Goal: Find contact information: Find contact information

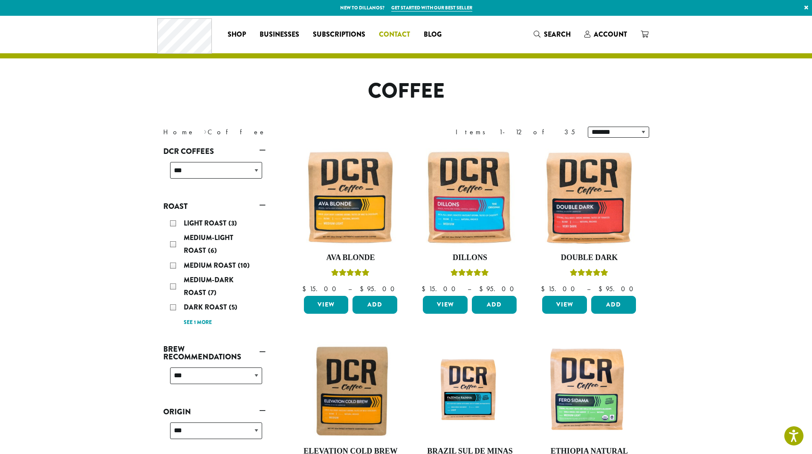
click at [399, 34] on span "Contact" at bounding box center [394, 34] width 31 height 11
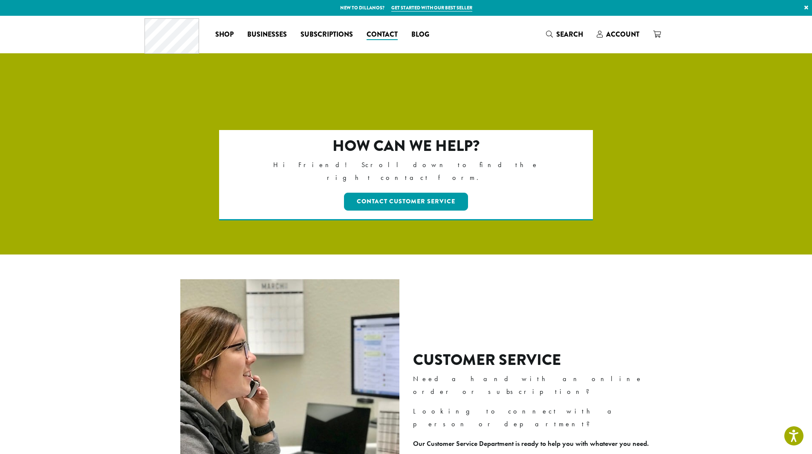
click at [365, 191] on div "Contact Customer Service" at bounding box center [406, 201] width 301 height 21
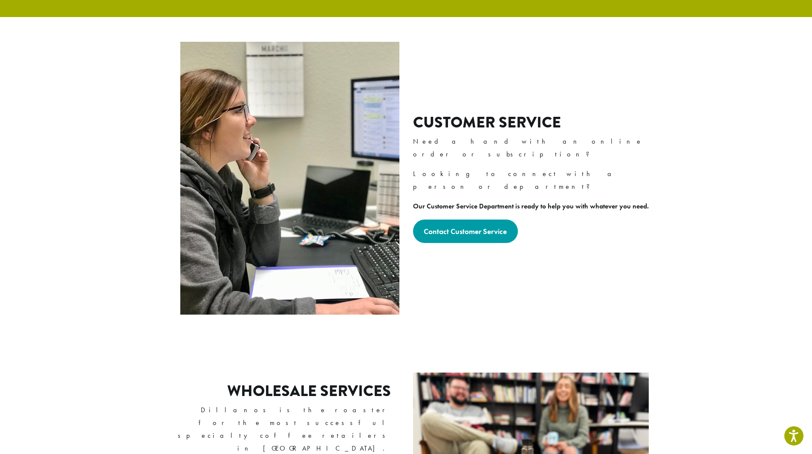
scroll to position [256, 0]
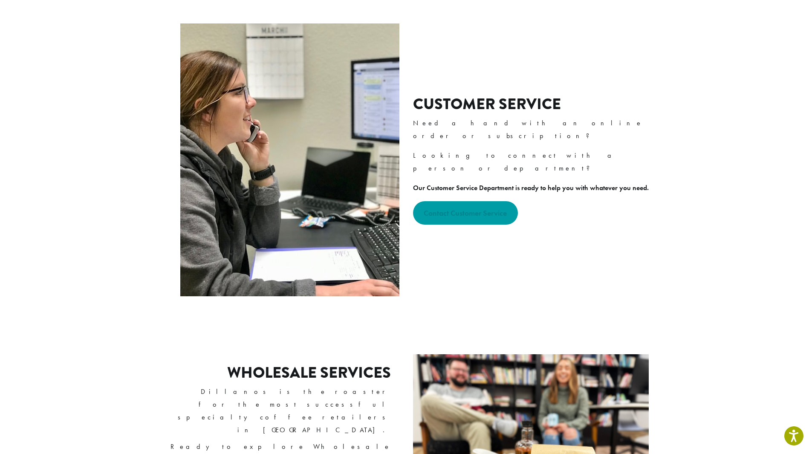
click at [448, 208] on strong "Contact Customer Service" at bounding box center [465, 213] width 83 height 10
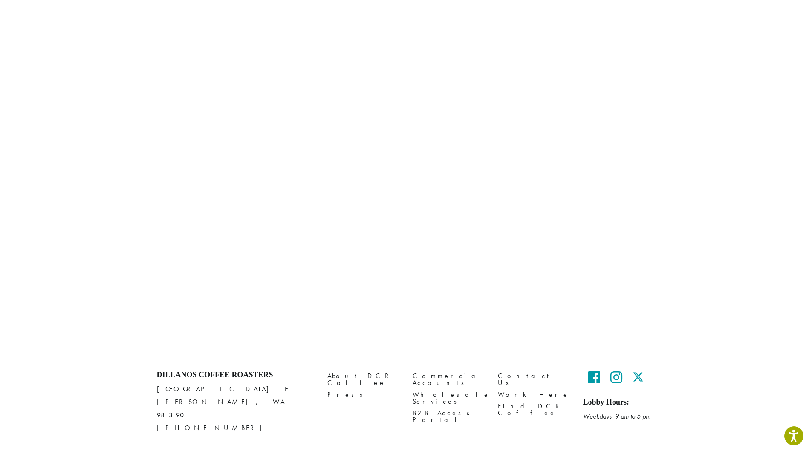
scroll to position [291, 0]
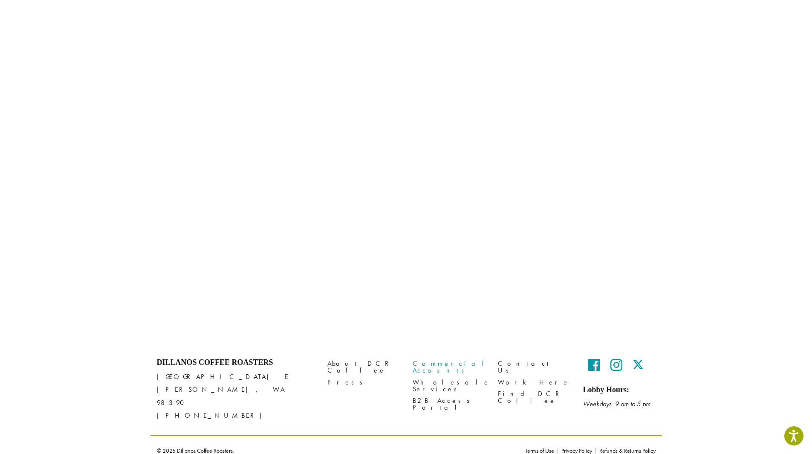
click at [441, 365] on link "Commercial Accounts" at bounding box center [449, 367] width 72 height 18
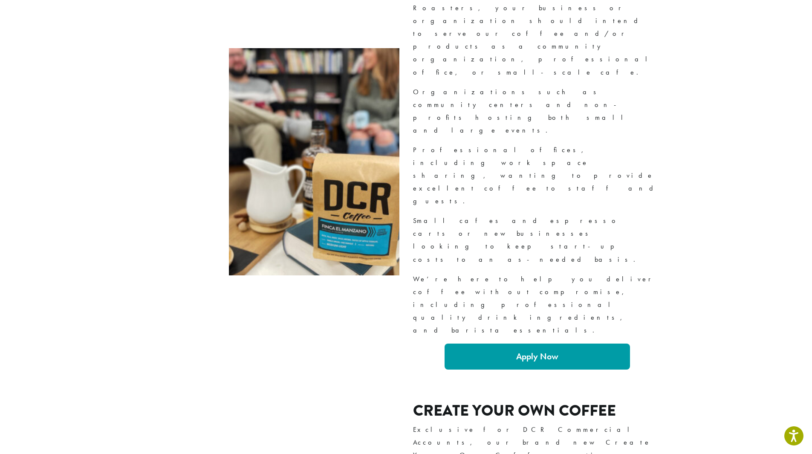
scroll to position [963, 0]
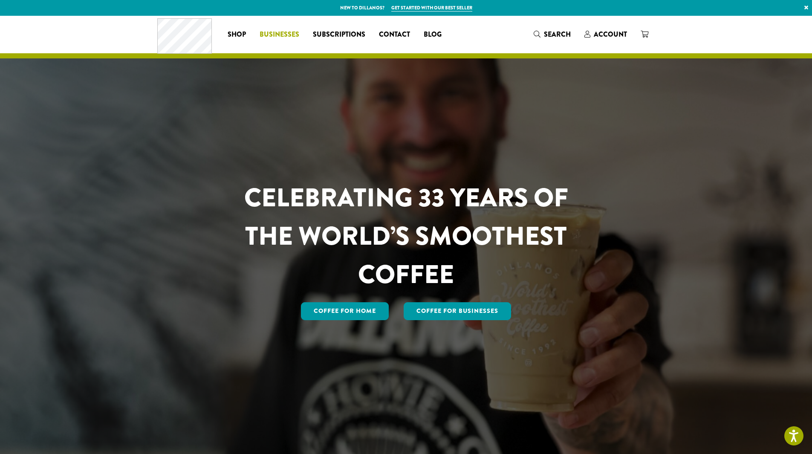
click at [265, 34] on span "Businesses" at bounding box center [280, 34] width 40 height 11
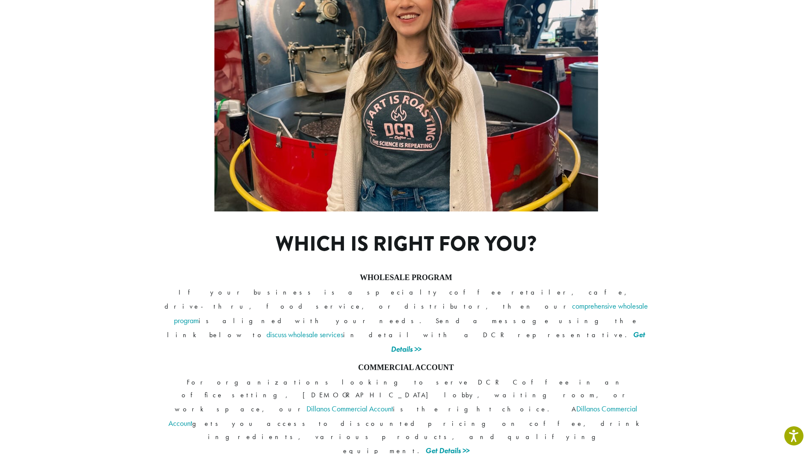
scroll to position [539, 0]
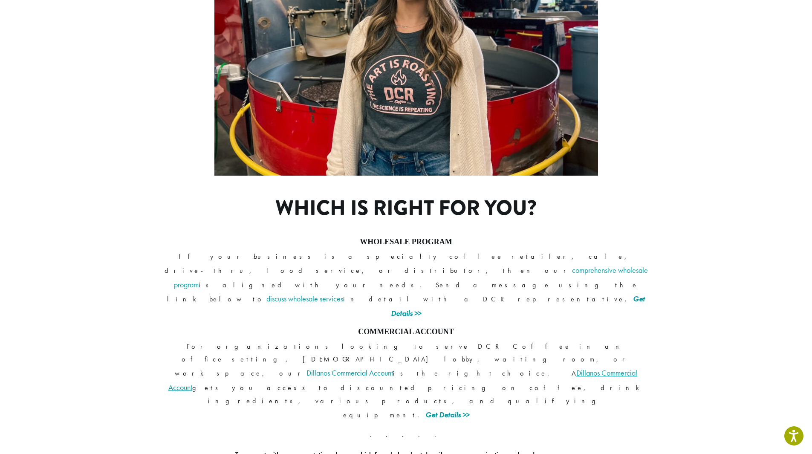
click at [243, 368] on link "Dillanos Commercial Account" at bounding box center [402, 380] width 469 height 24
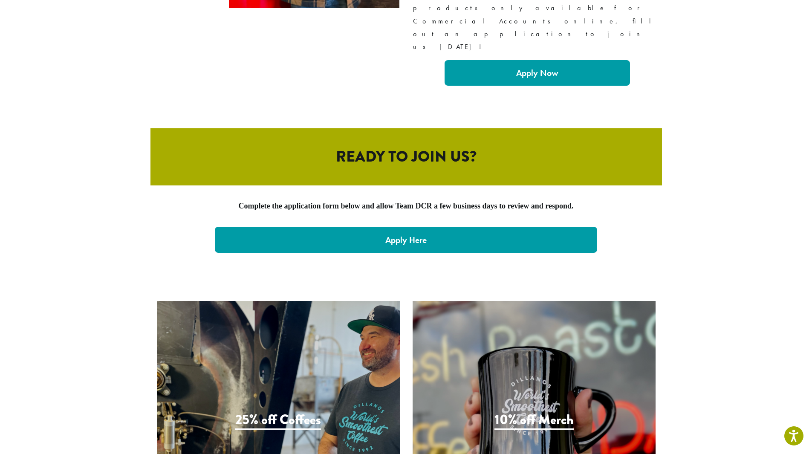
scroll to position [1730, 0]
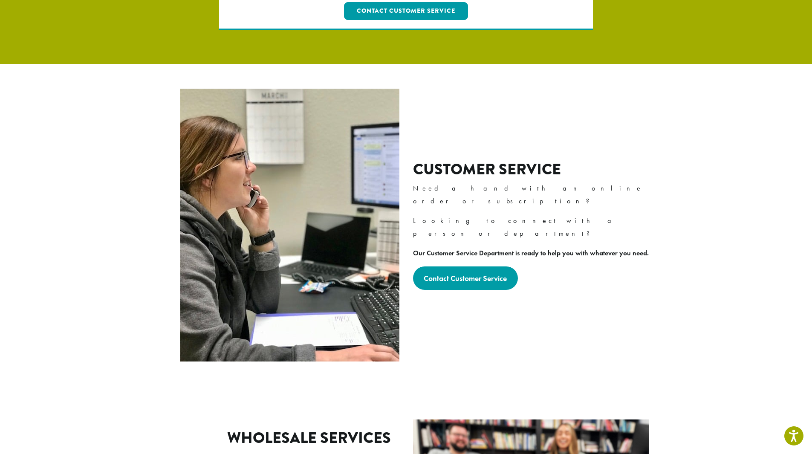
scroll to position [256, 0]
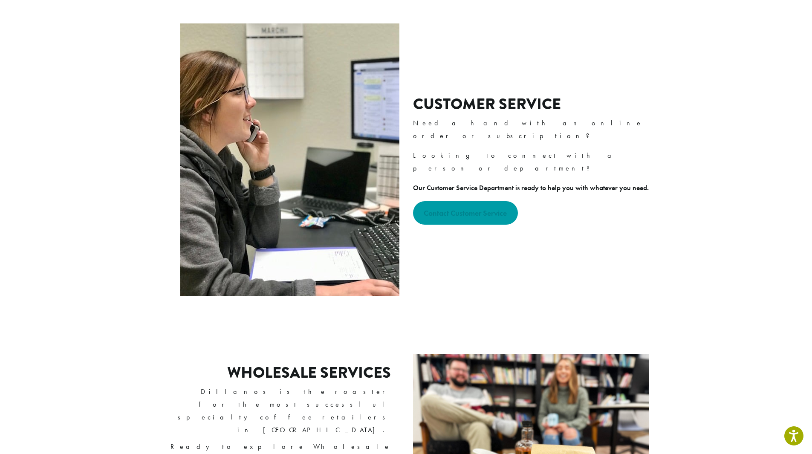
click at [450, 208] on strong "Contact Customer Service" at bounding box center [465, 213] width 83 height 10
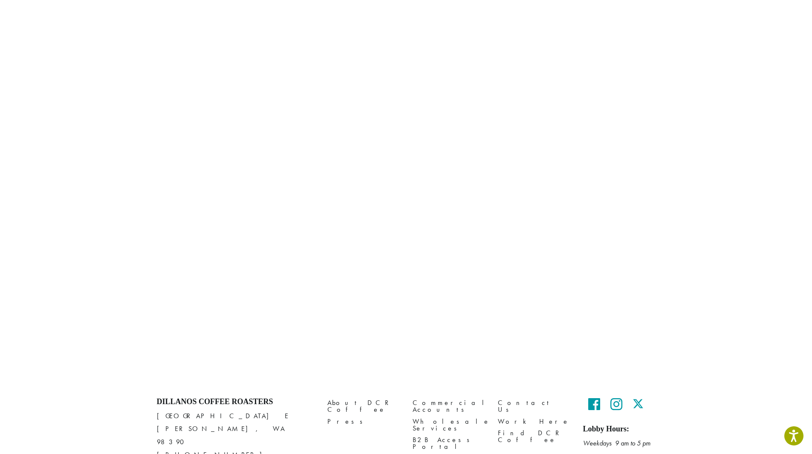
scroll to position [291, 0]
